Goal: Transaction & Acquisition: Purchase product/service

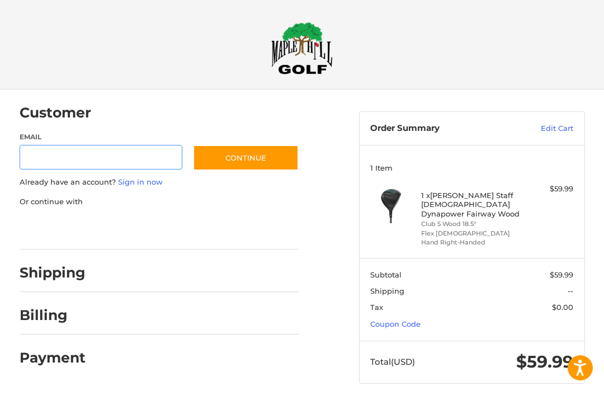
click at [53, 163] on input "Email" at bounding box center [101, 157] width 163 height 25
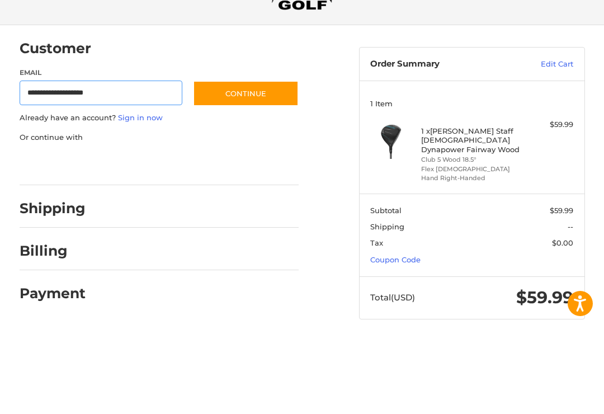
type input "**********"
click at [256, 145] on button "Continue" at bounding box center [246, 158] width 106 height 26
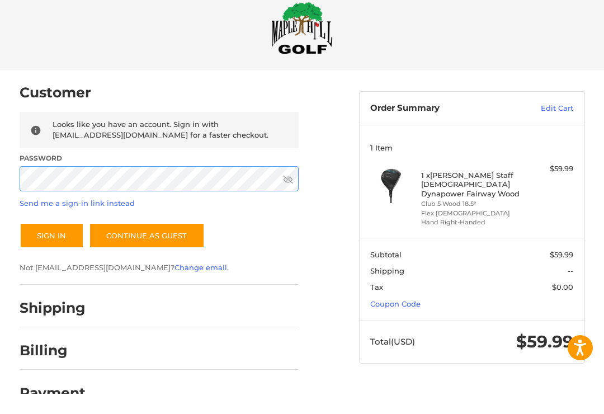
click at [51, 243] on button "Sign In" at bounding box center [52, 256] width 64 height 26
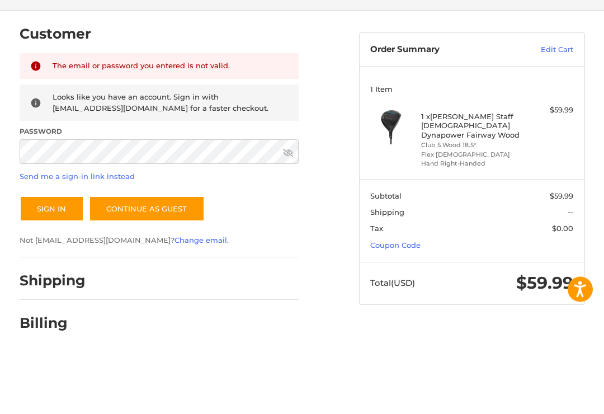
click at [121, 251] on link "Send me a sign-in link instead" at bounding box center [77, 255] width 115 height 9
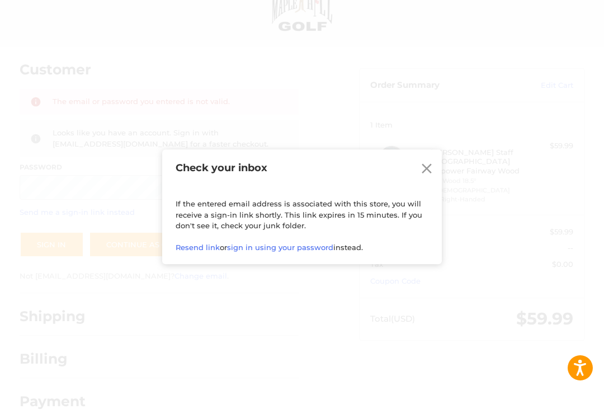
click at [419, 177] on icon at bounding box center [426, 169] width 17 height 17
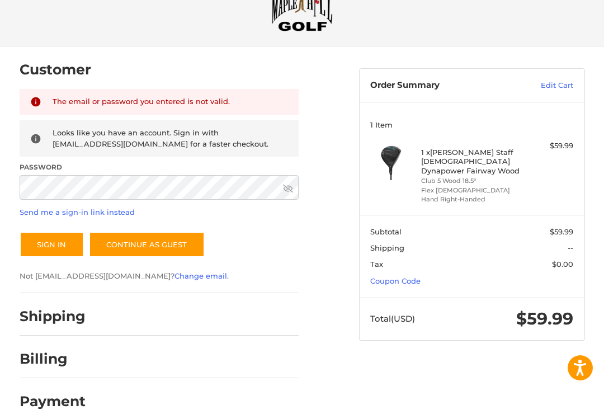
click at [106, 210] on link "Send me a sign-in link instead" at bounding box center [77, 212] width 115 height 9
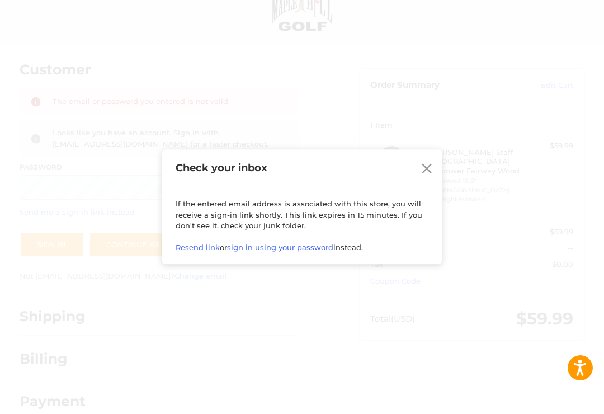
click at [456, 319] on div "Check your inbox Close If the entered email address is associated with this sto…" at bounding box center [302, 207] width 604 height 414
click at [471, 324] on div "Check your inbox Close If the entered email address is associated with this sto…" at bounding box center [302, 207] width 604 height 414
click at [421, 169] on icon at bounding box center [426, 169] width 17 height 17
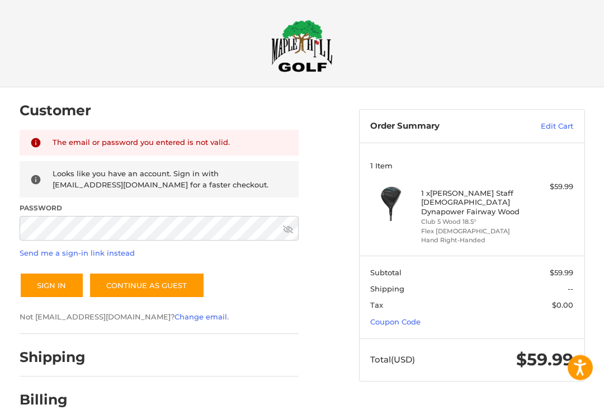
scroll to position [3, 0]
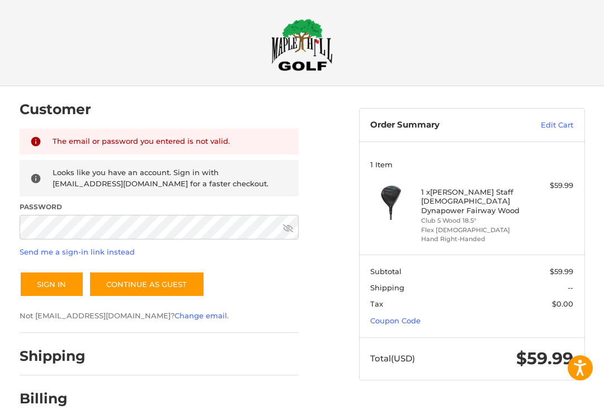
click at [31, 175] on icon at bounding box center [35, 178] width 11 height 11
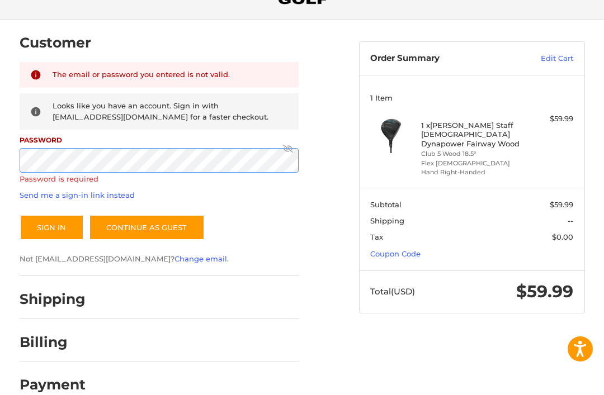
scroll to position [0, 0]
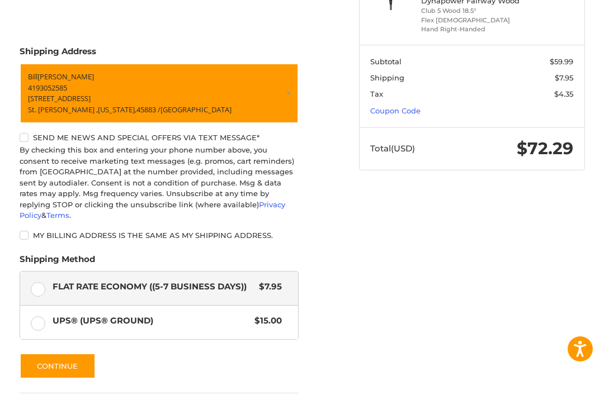
scroll to position [254, 0]
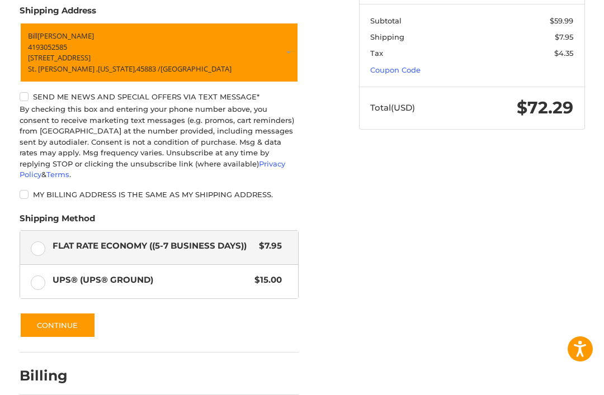
click at [56, 367] on h2 "Billing" at bounding box center [52, 375] width 65 height 17
click at [68, 367] on h2 "Billing" at bounding box center [52, 375] width 65 height 17
click at [53, 315] on button "Continue" at bounding box center [58, 326] width 76 height 26
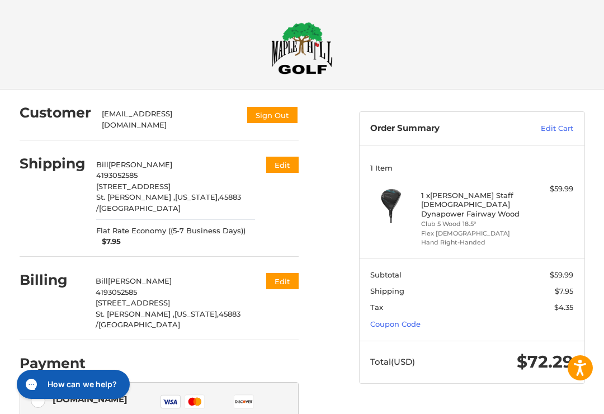
scroll to position [0, 0]
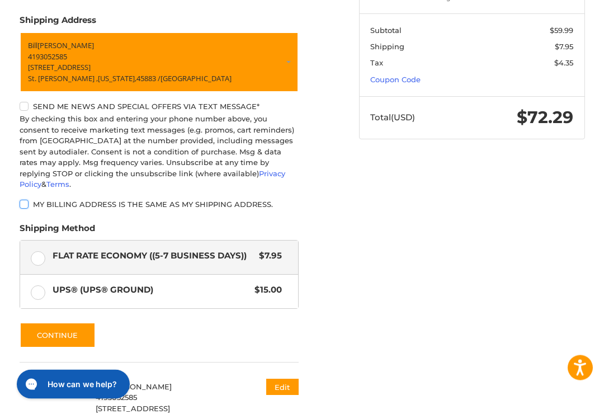
scroll to position [282, 0]
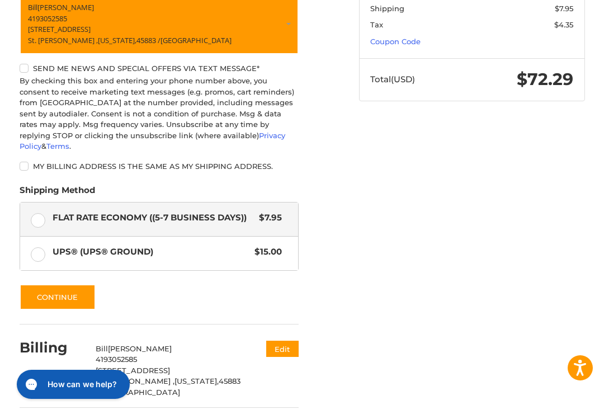
click at [74, 284] on button "Continue" at bounding box center [58, 297] width 76 height 26
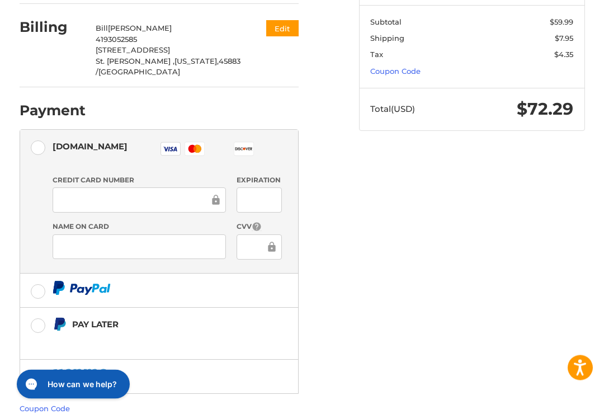
scroll to position [254, 0]
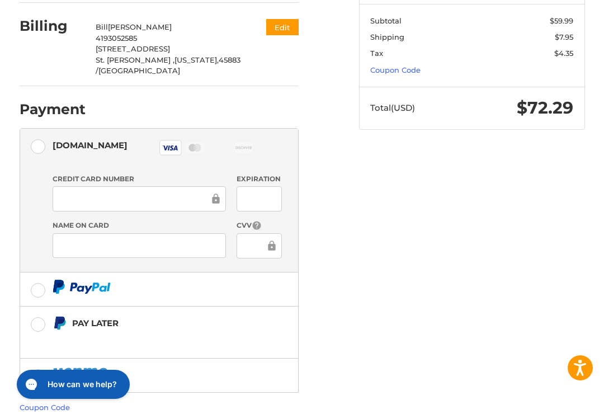
click at [267, 186] on div at bounding box center [259, 198] width 45 height 25
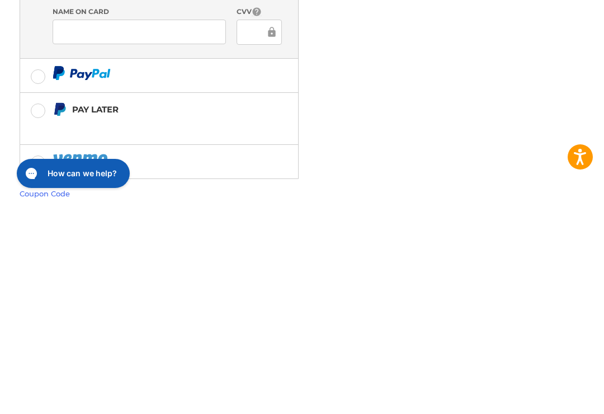
scroll to position [294, 0]
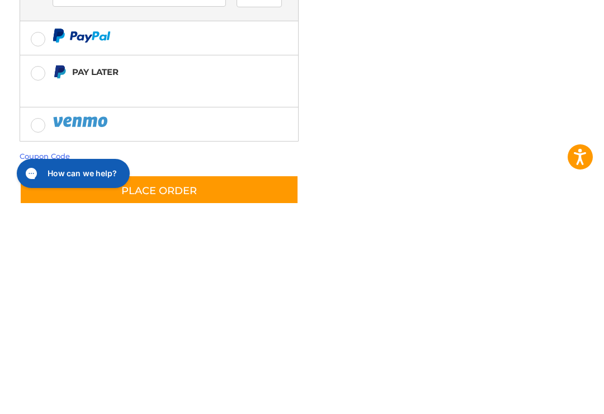
click at [213, 386] on button "Place Order" at bounding box center [159, 402] width 279 height 32
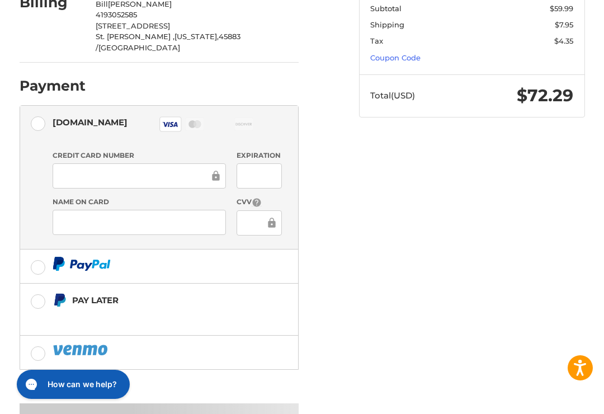
scroll to position [0, 0]
